Goal: Transaction & Acquisition: Purchase product/service

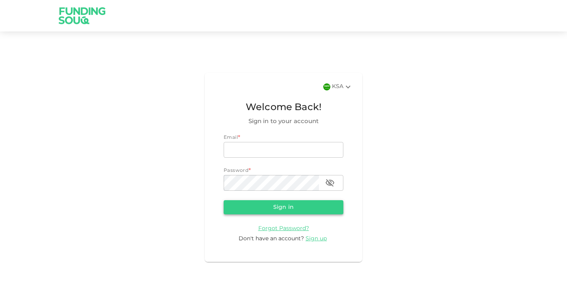
type input "[EMAIL_ADDRESS][DOMAIN_NAME]"
click at [292, 209] on button "Sign in" at bounding box center [284, 207] width 120 height 14
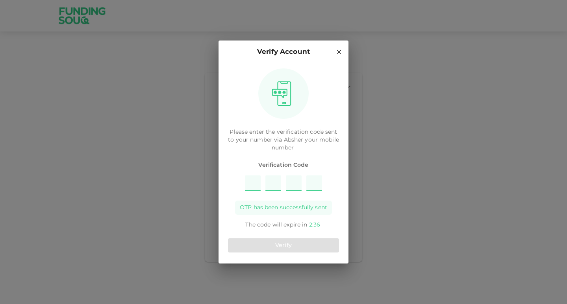
type input "5"
type input "9"
type input "2"
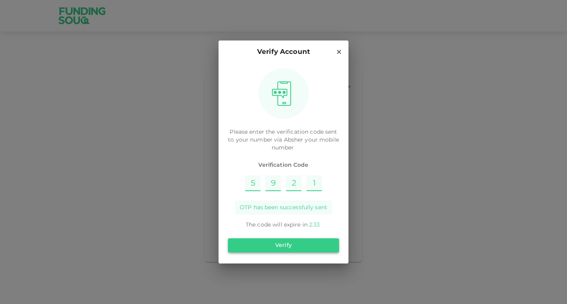
type input "1"
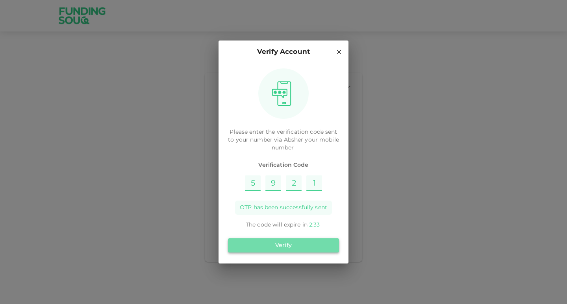
click at [284, 245] on button "Verify" at bounding box center [283, 246] width 111 height 14
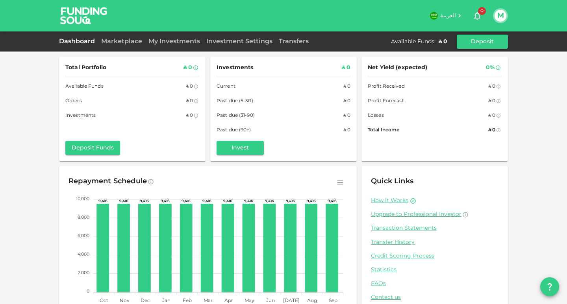
click at [116, 44] on div "Marketplace" at bounding box center [121, 41] width 47 height 9
click at [132, 42] on link "Marketplace" at bounding box center [121, 42] width 47 height 6
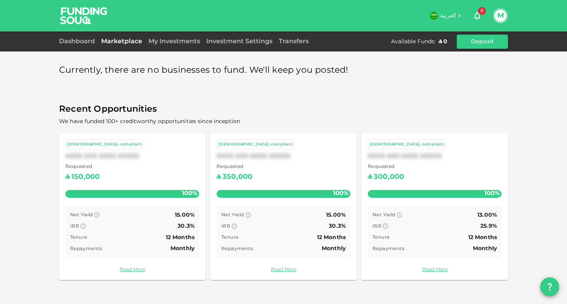
click at [173, 176] on div "Requested ʢ 150,000" at bounding box center [132, 173] width 134 height 20
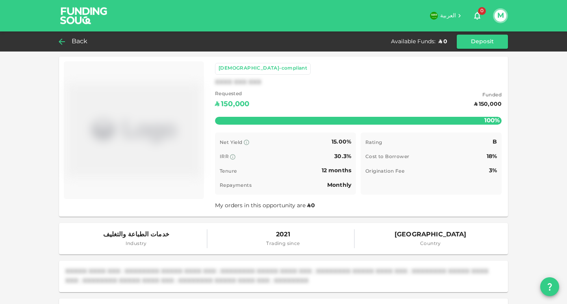
click at [63, 44] on icon at bounding box center [61, 41] width 9 height 9
